Goal: Information Seeking & Learning: Learn about a topic

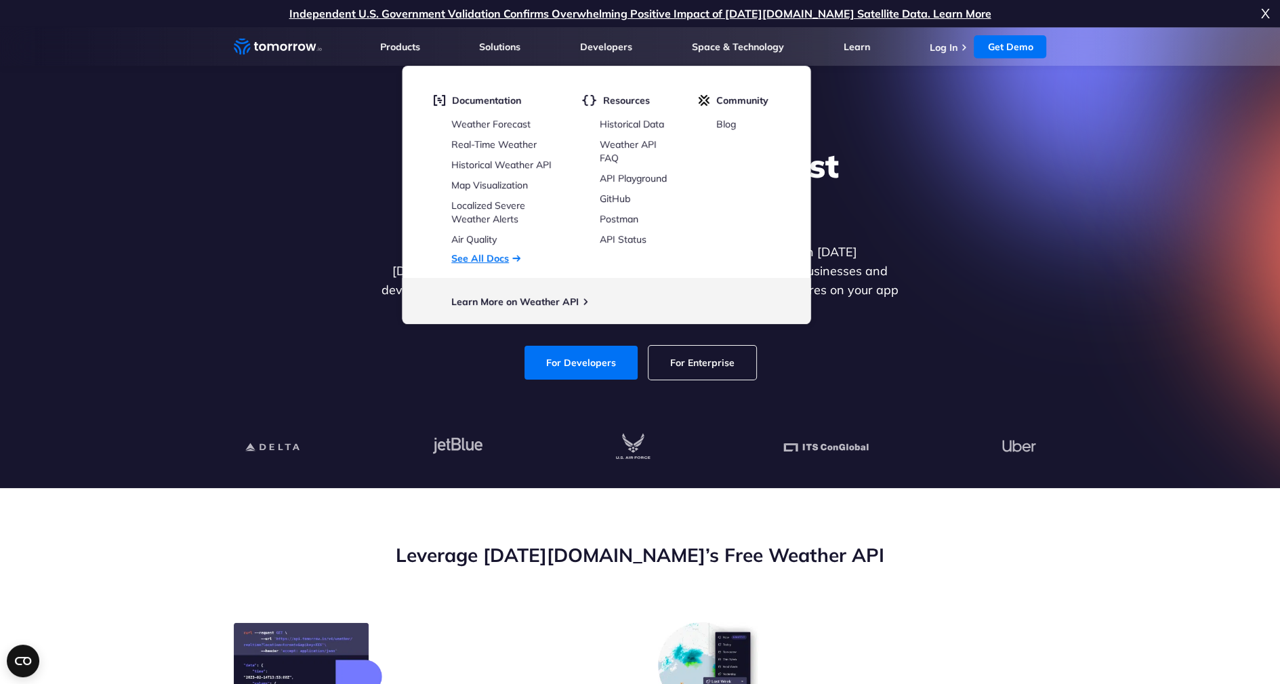
click at [482, 258] on link "See All Docs" at bounding box center [480, 258] width 58 height 12
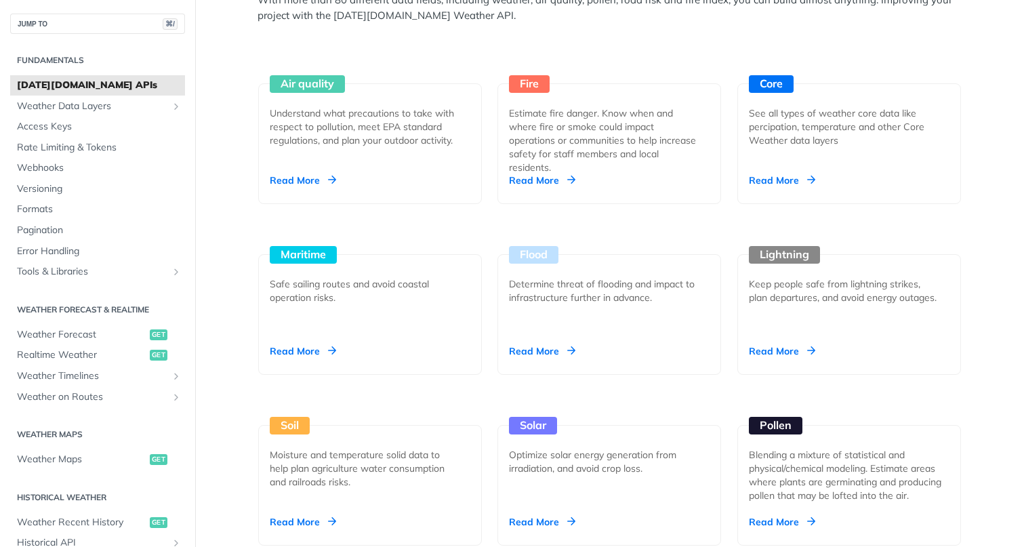
scroll to position [1351, 0]
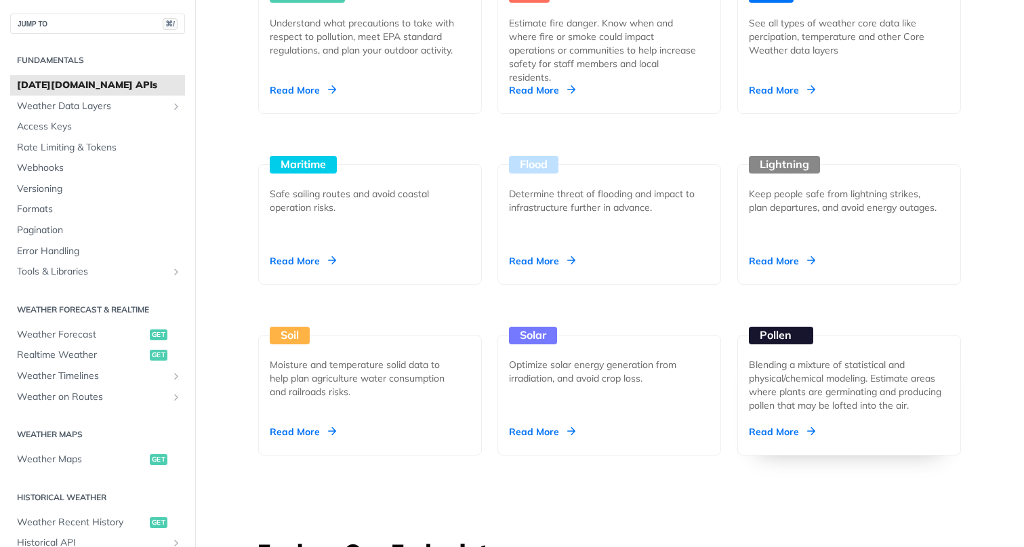
click at [768, 426] on div "Read More" at bounding box center [782, 432] width 66 height 14
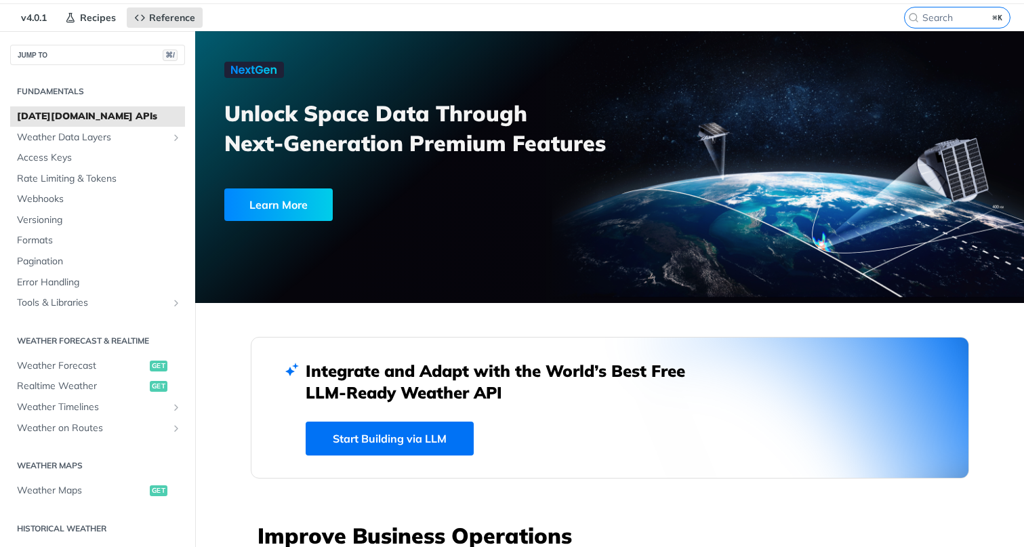
scroll to position [0, 0]
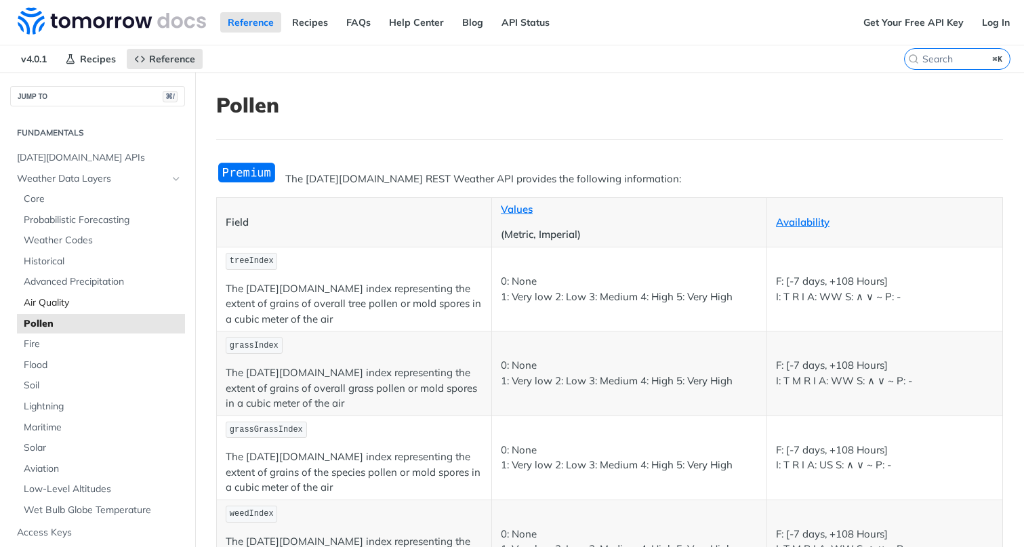
click at [61, 305] on span "Air Quality" at bounding box center [103, 303] width 158 height 14
